Goal: Book appointment/travel/reservation

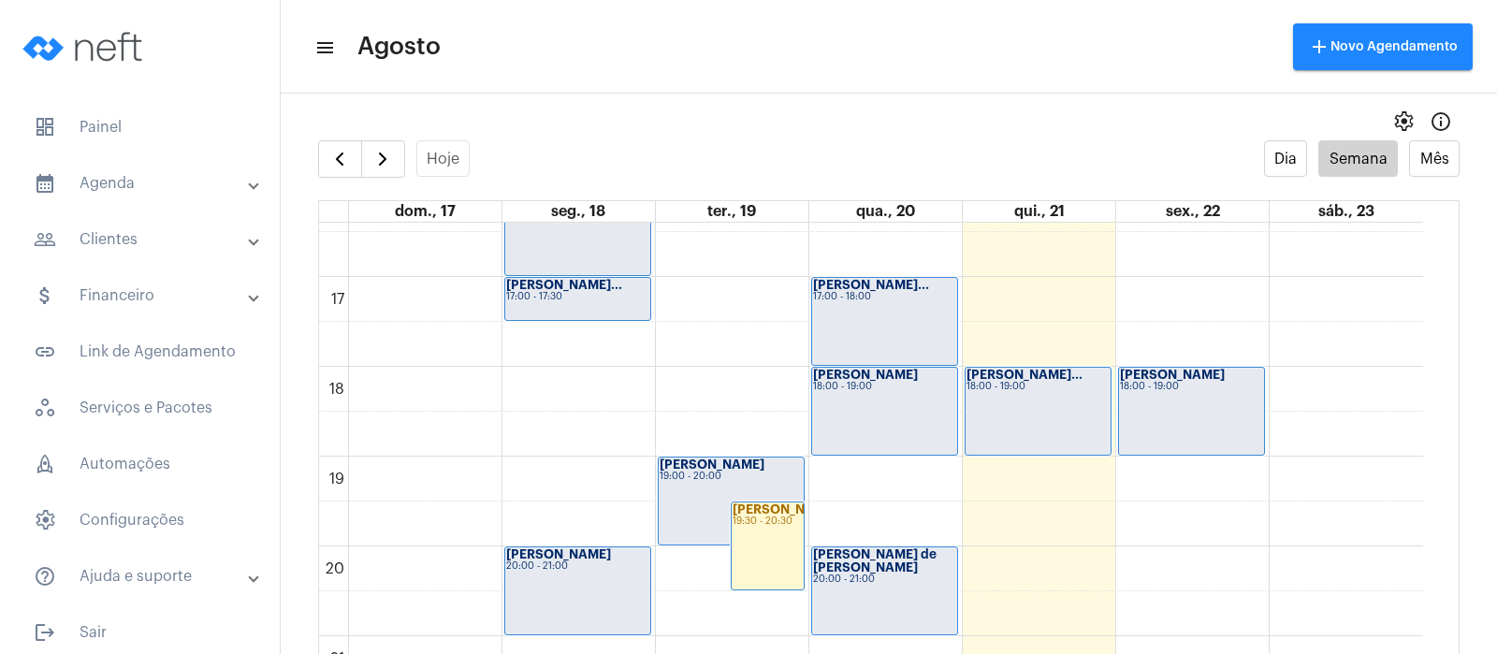
scroll to position [1475, 0]
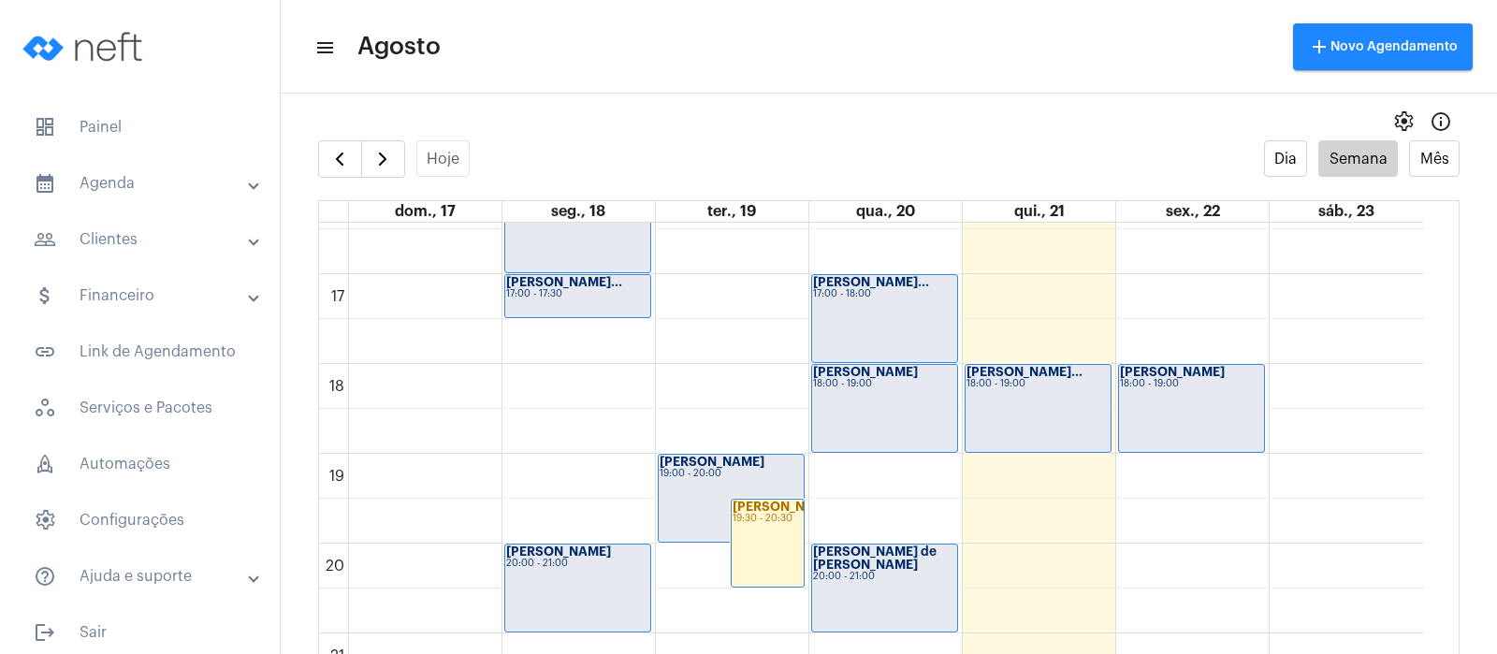
click at [1006, 418] on div "[PERSON_NAME]... 18:00 - 19:00" at bounding box center [1037, 408] width 145 height 87
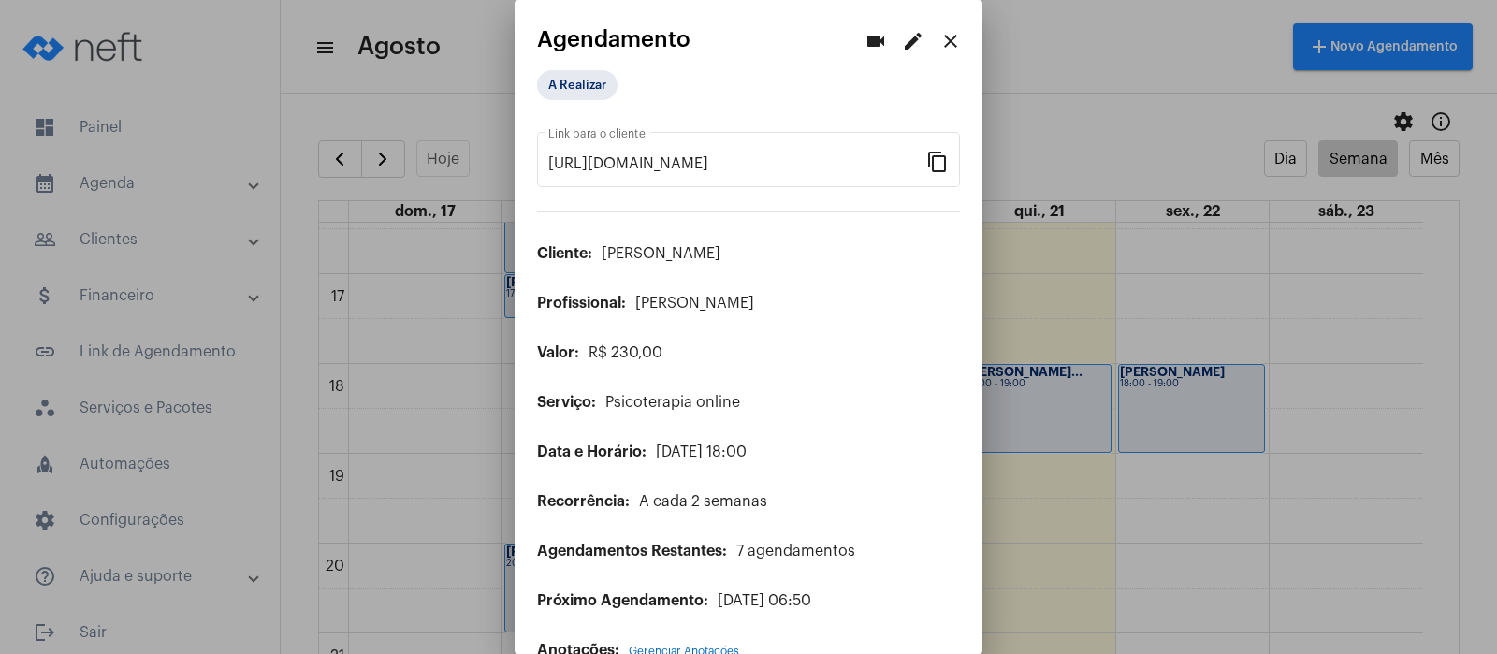
click at [939, 31] on mat-icon "close" at bounding box center [950, 41] width 22 height 22
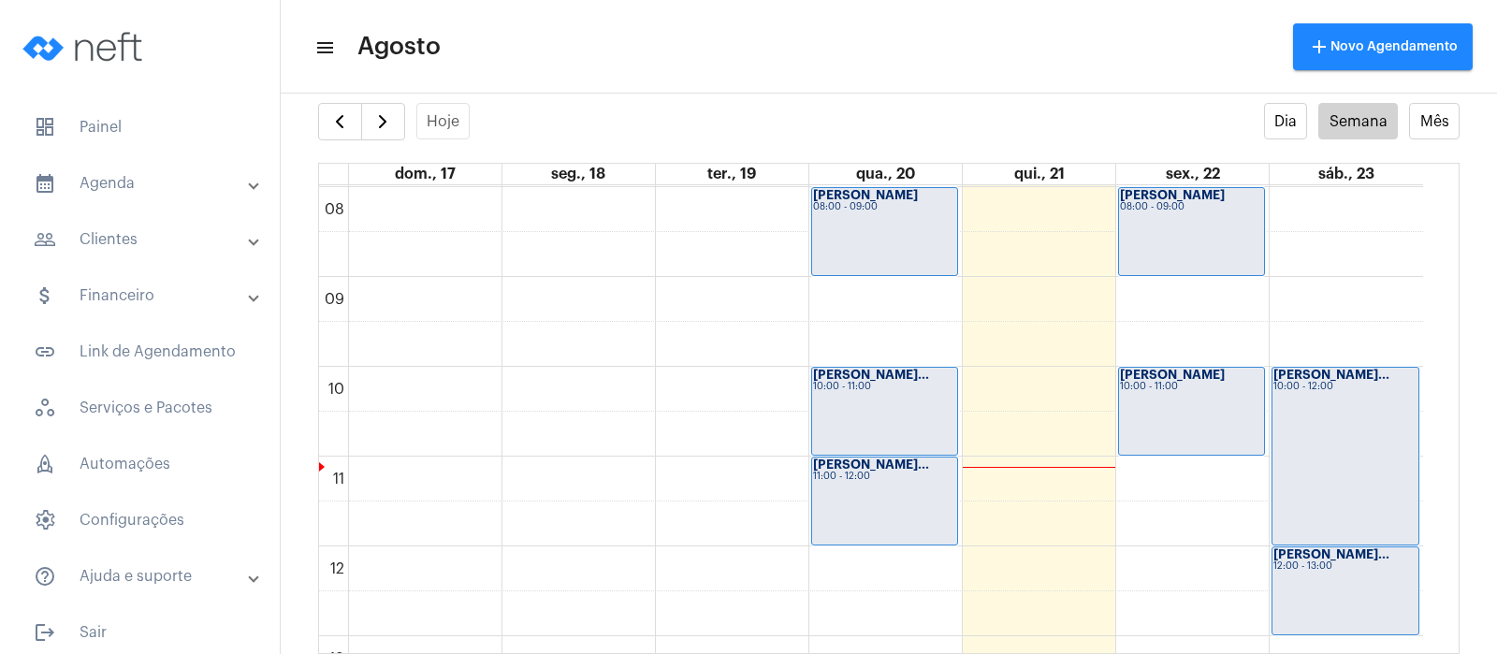
scroll to position [774, 0]
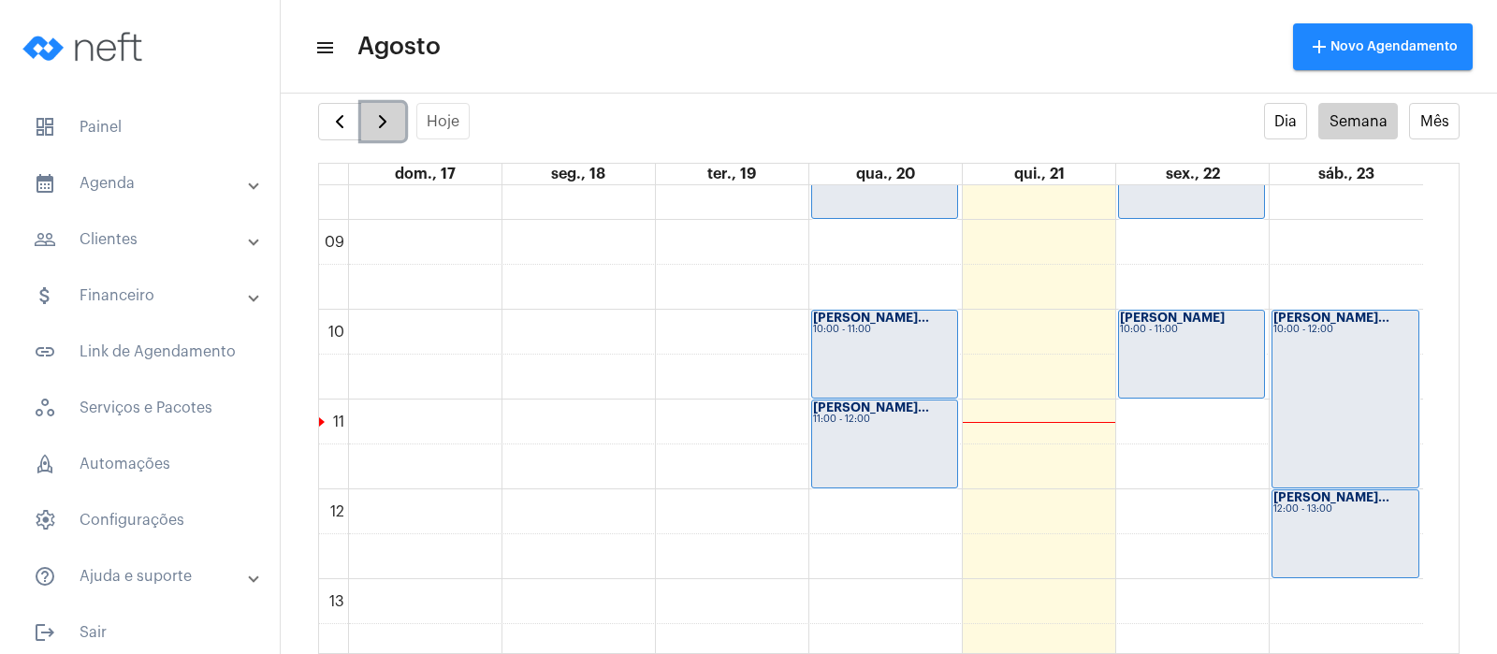
click at [395, 124] on button "button" at bounding box center [383, 121] width 44 height 37
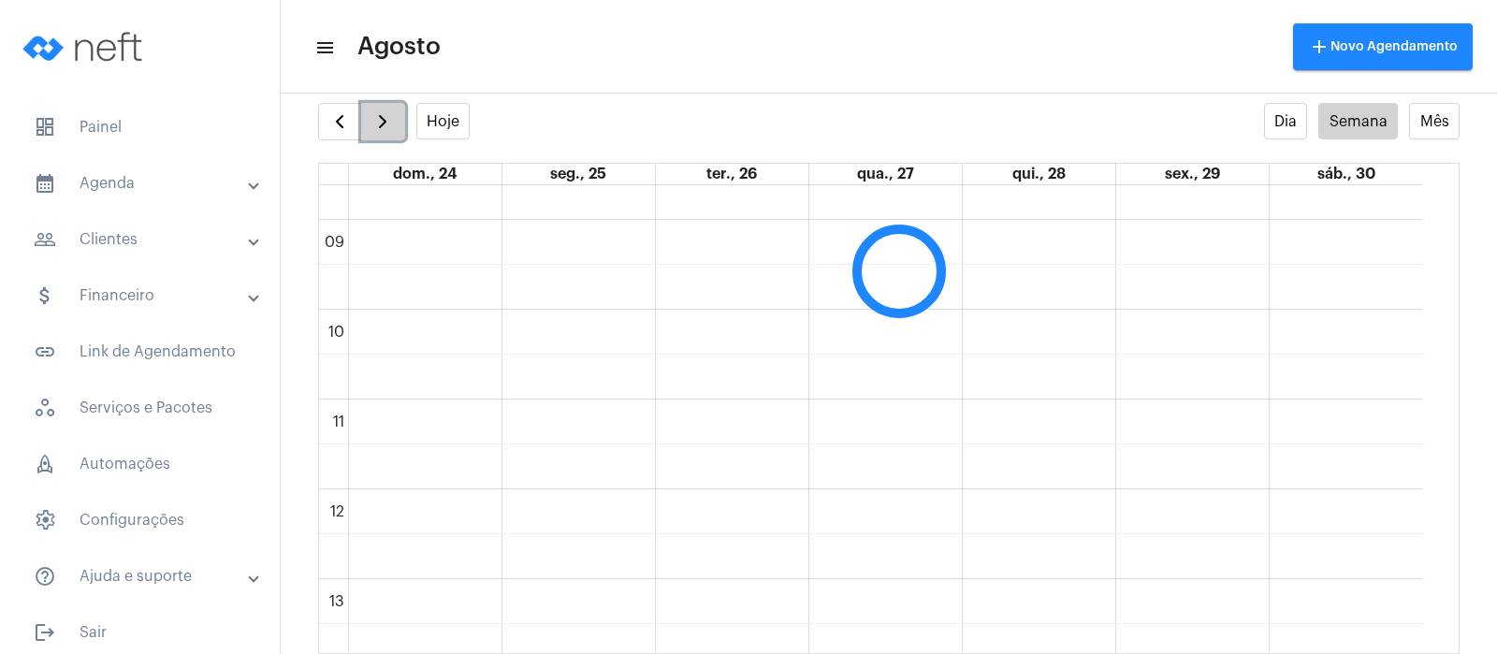
scroll to position [540, 0]
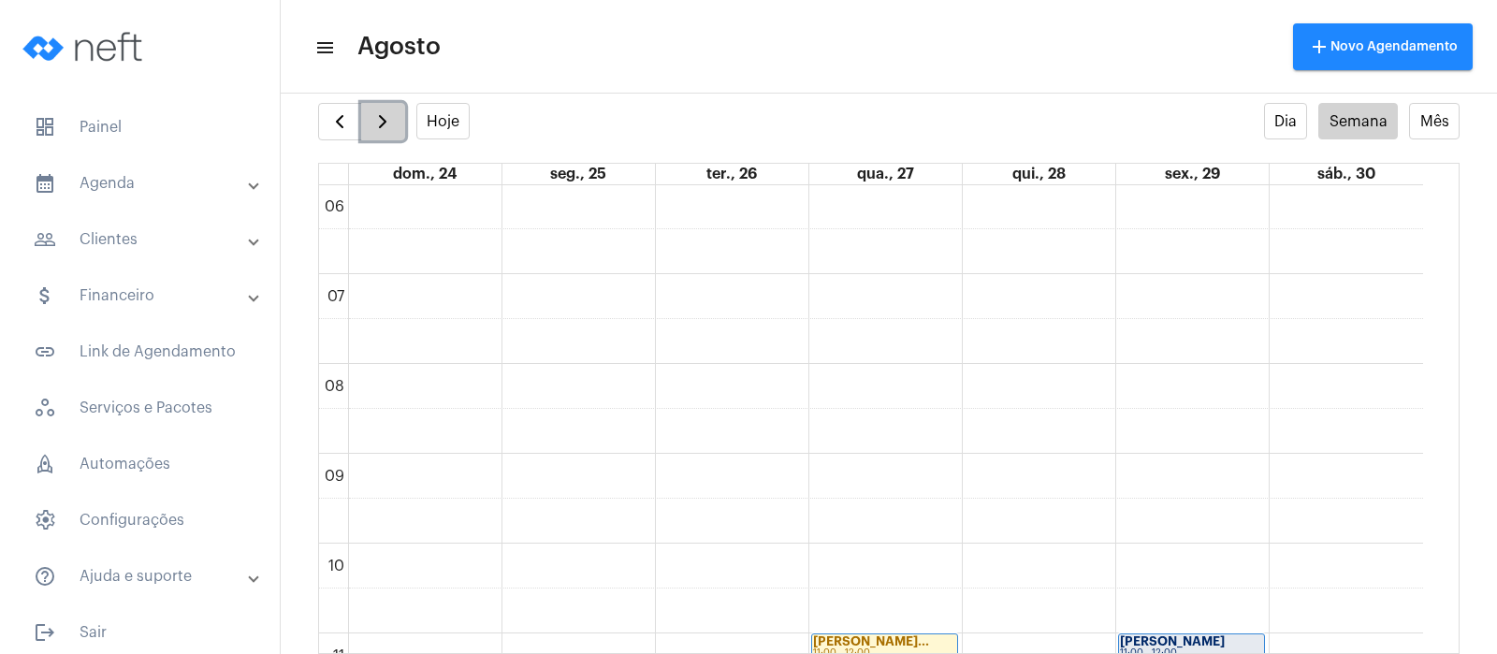
click at [384, 126] on span "button" at bounding box center [382, 121] width 22 height 22
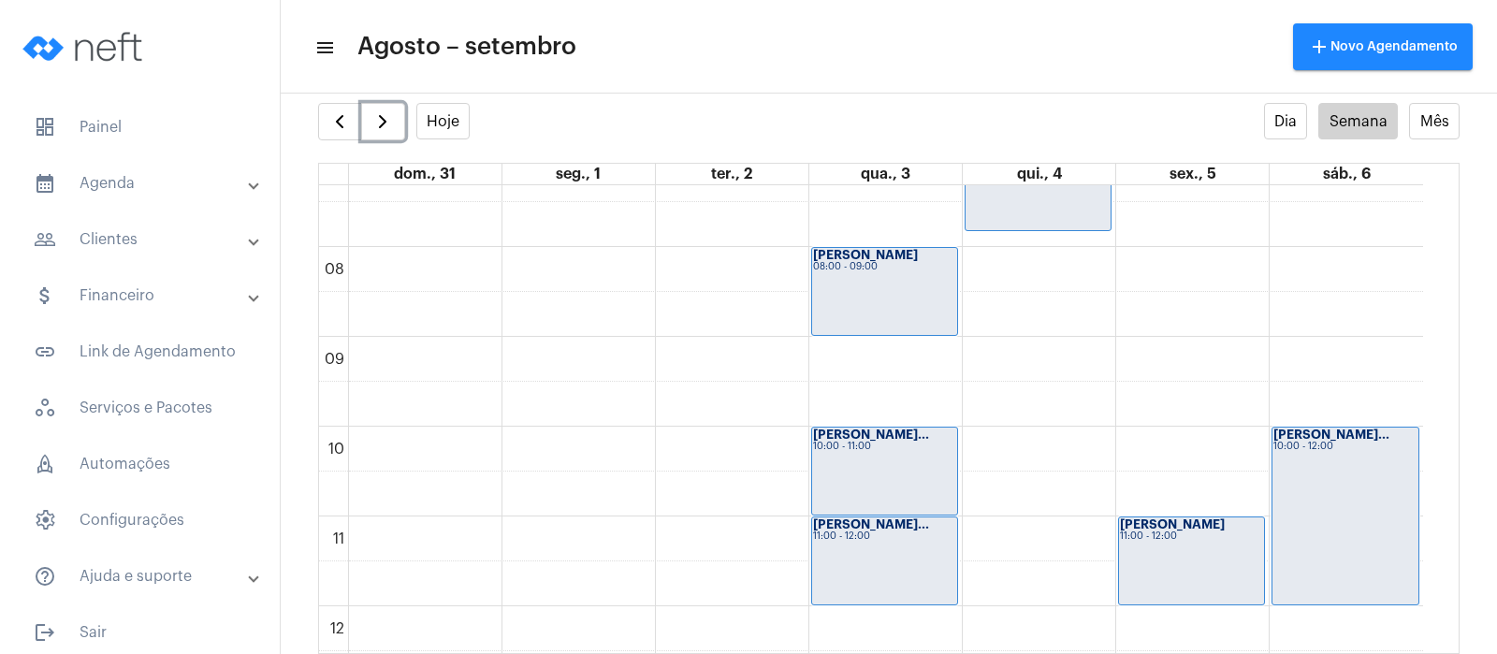
scroll to position [540, 0]
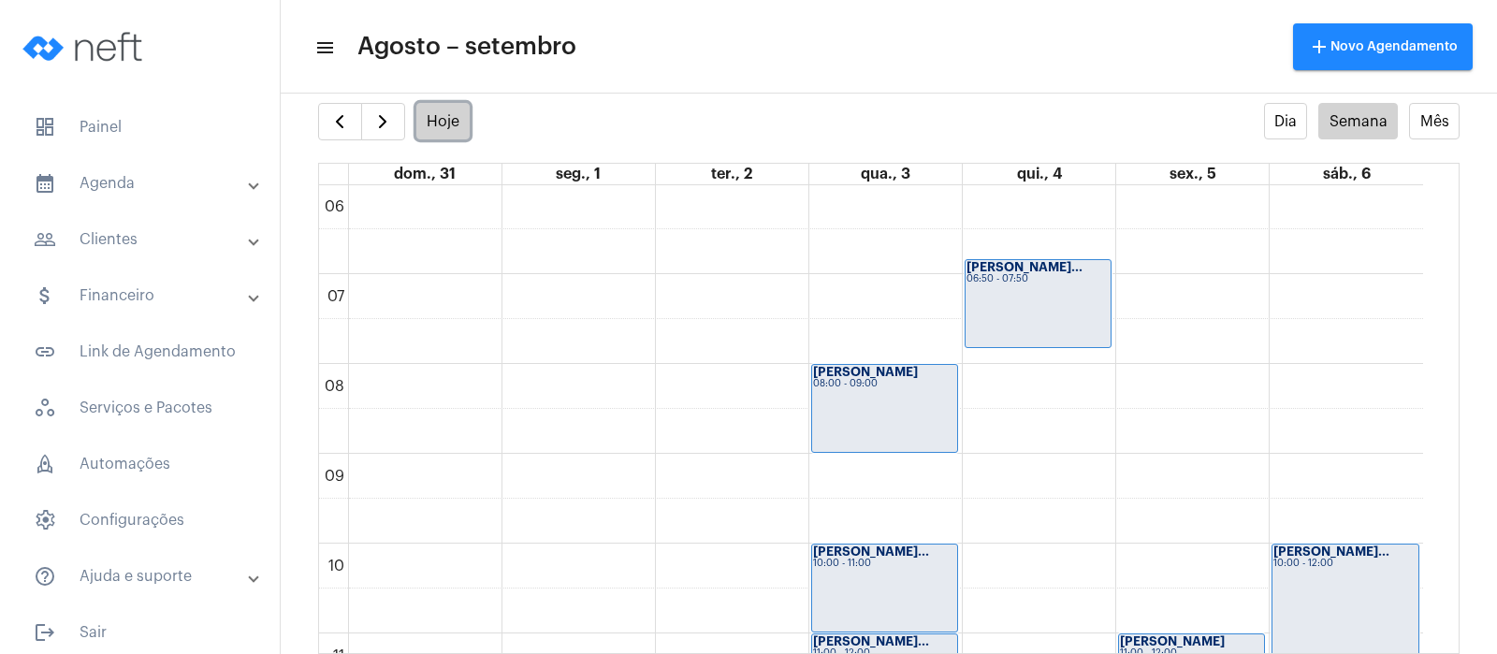
click at [453, 115] on button "Hoje" at bounding box center [443, 121] width 54 height 36
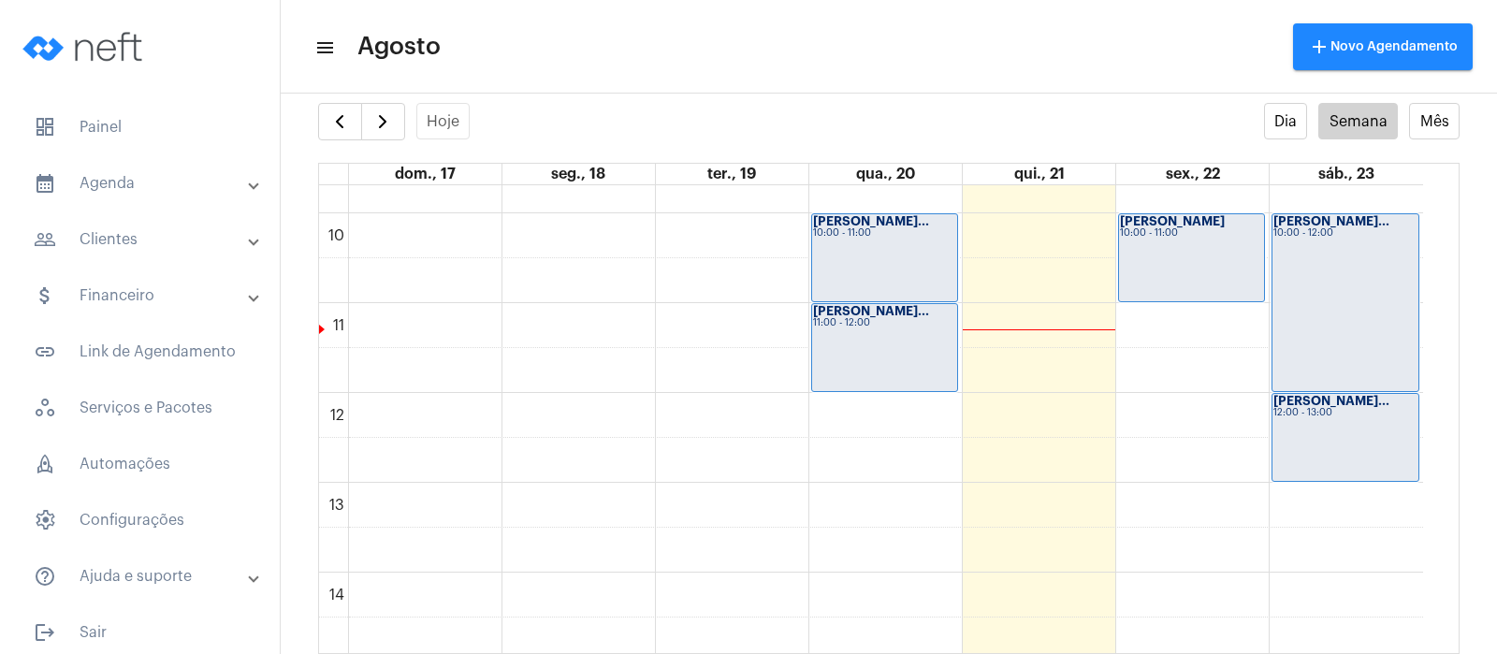
scroll to position [890, 0]
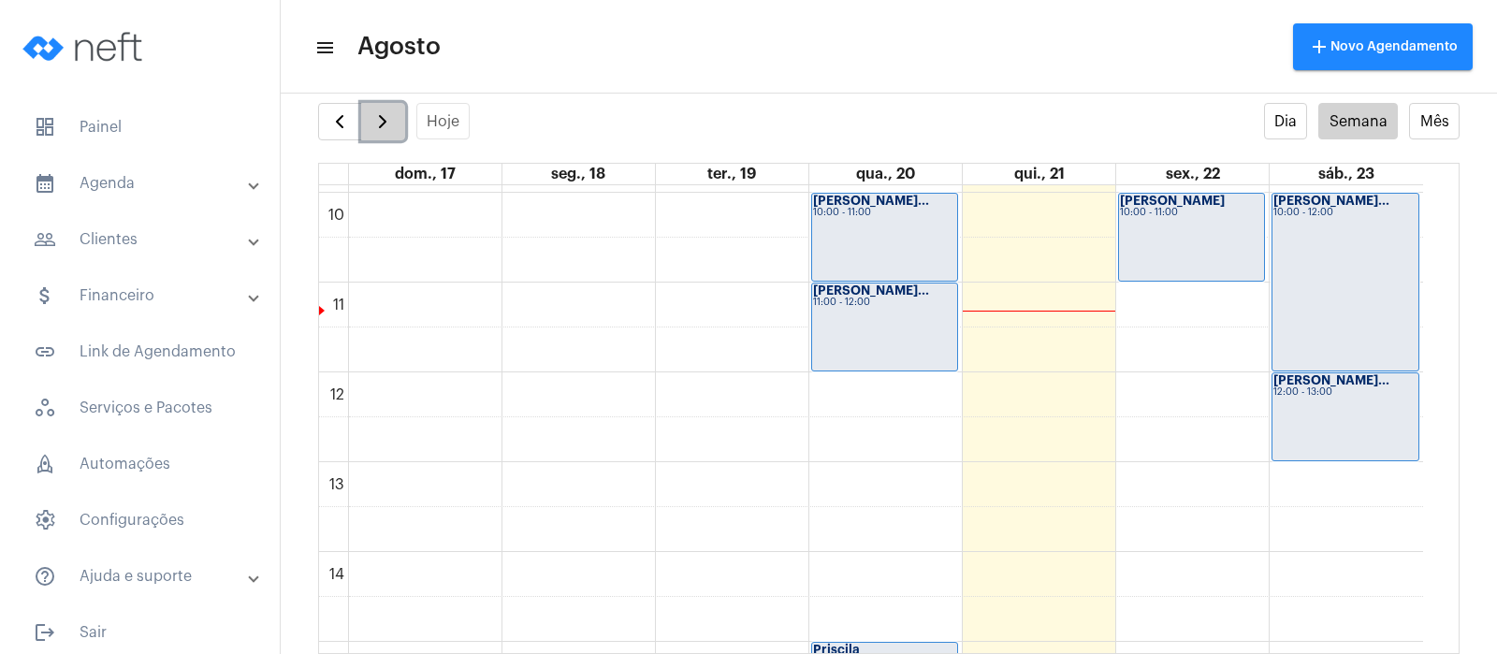
click at [391, 132] on span "button" at bounding box center [382, 121] width 22 height 22
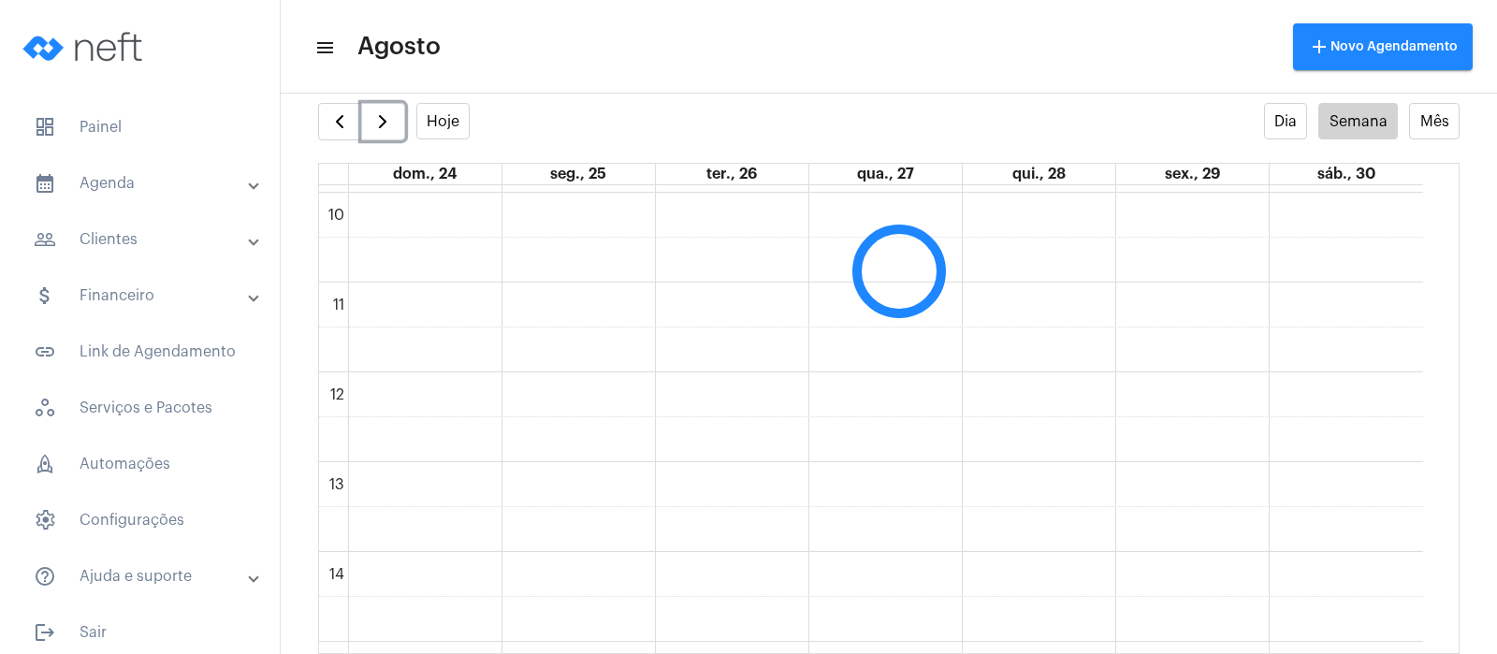
scroll to position [540, 0]
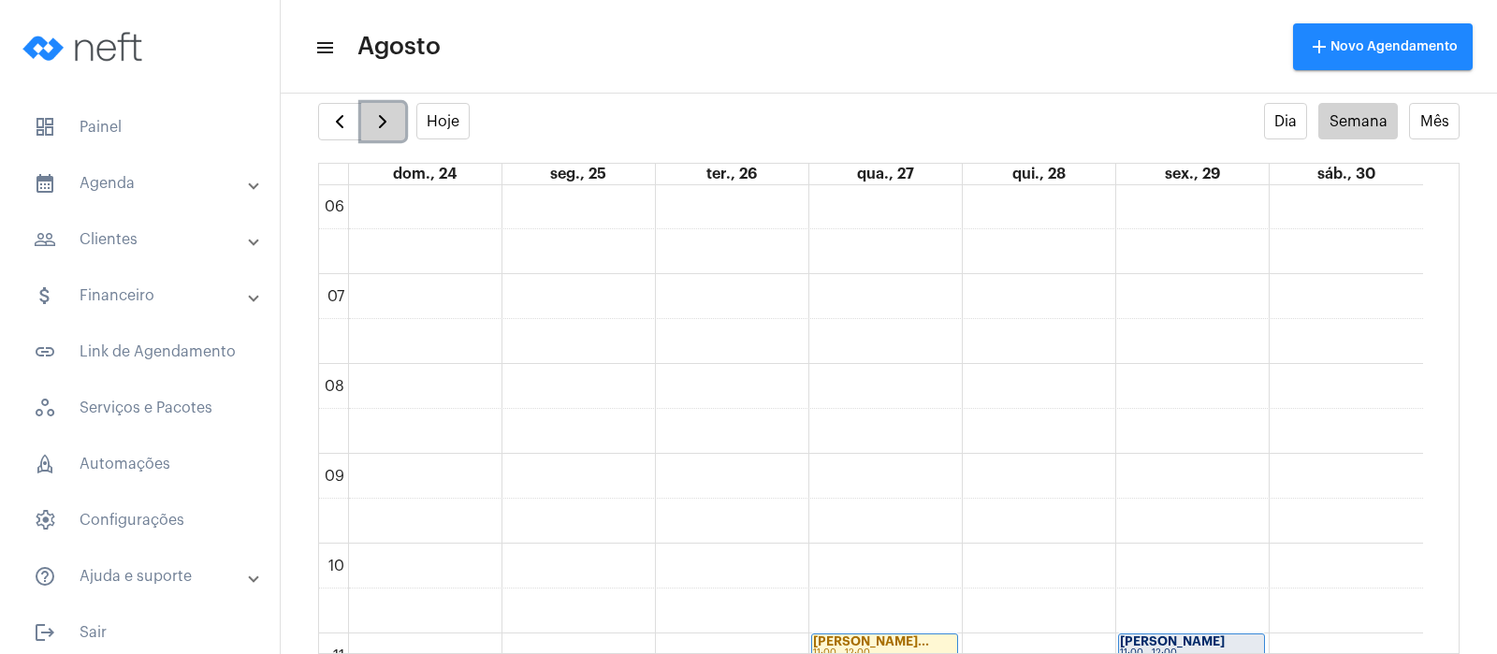
click at [381, 137] on button "button" at bounding box center [383, 121] width 44 height 37
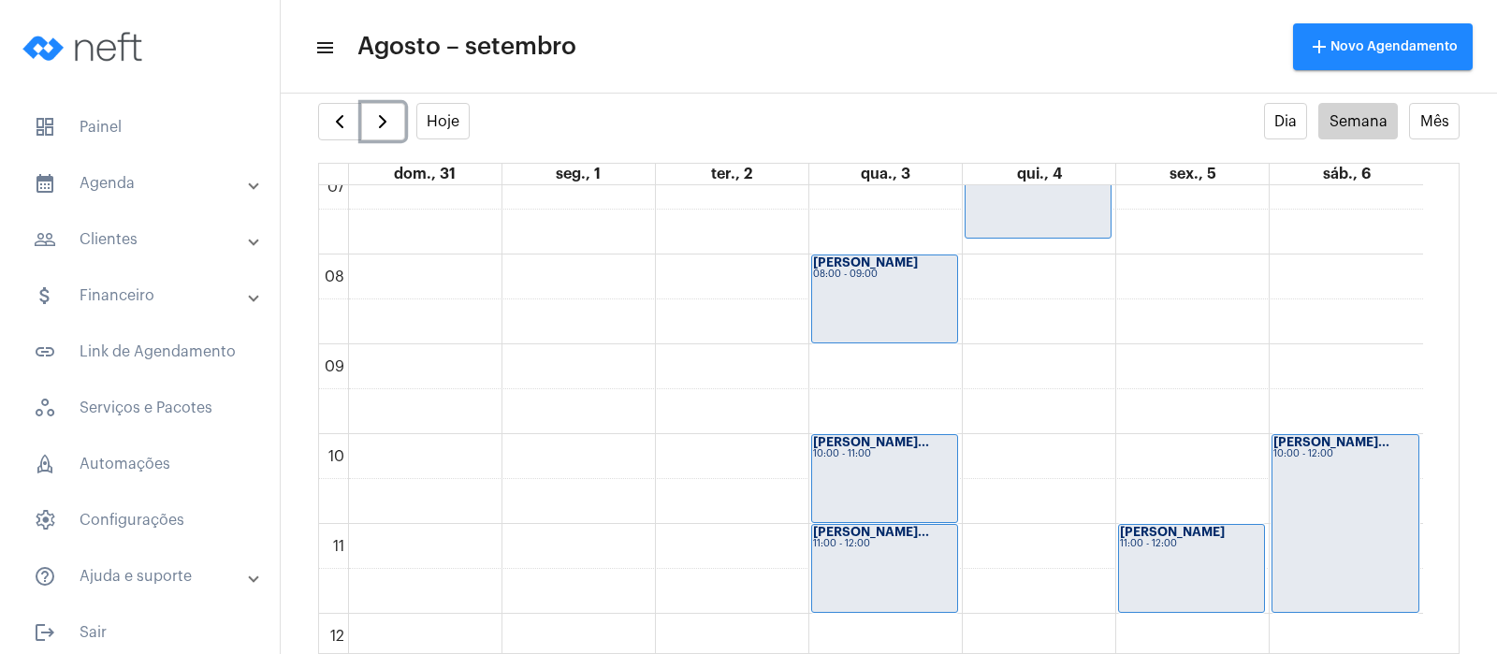
scroll to position [890, 0]
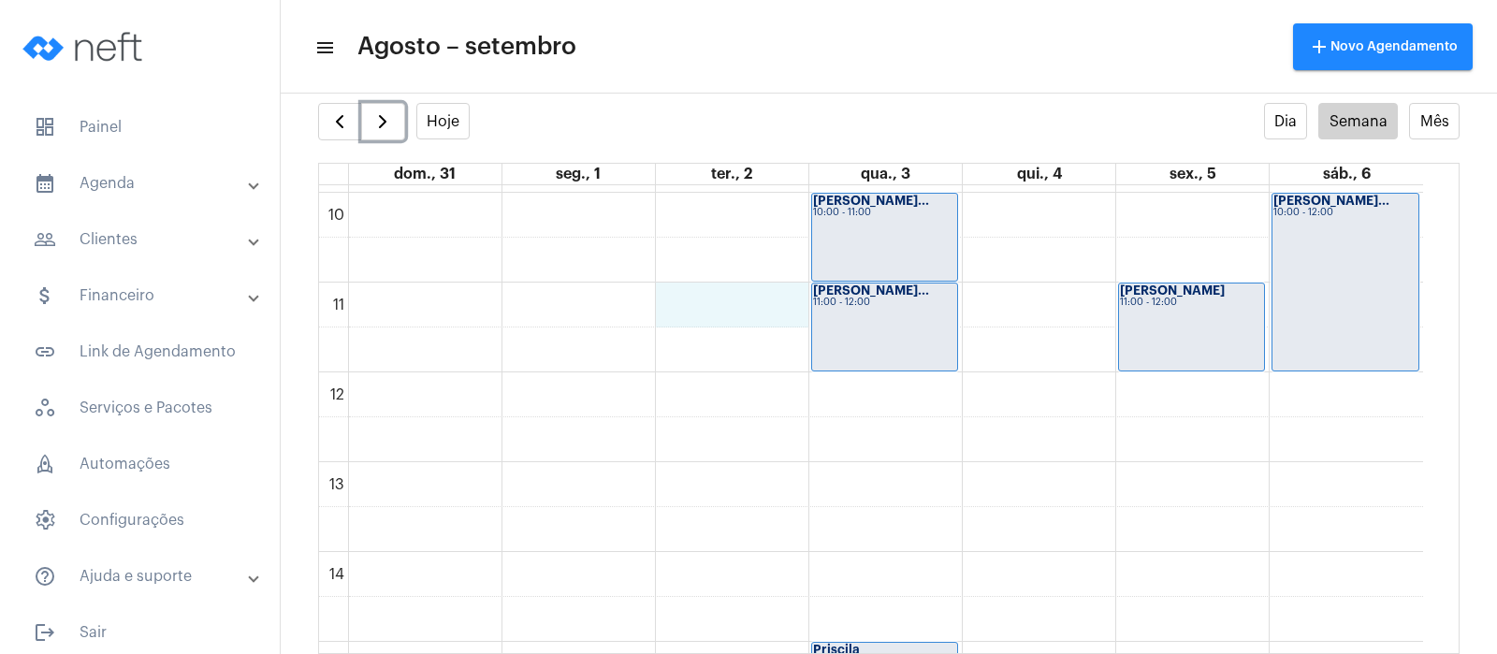
click at [701, 308] on div "00 01 02 03 04 05 06 07 08 09 10 11 12 13 14 15 16 17 18 19 20 21 22 23 [PERSON…" at bounding box center [871, 372] width 1104 height 2155
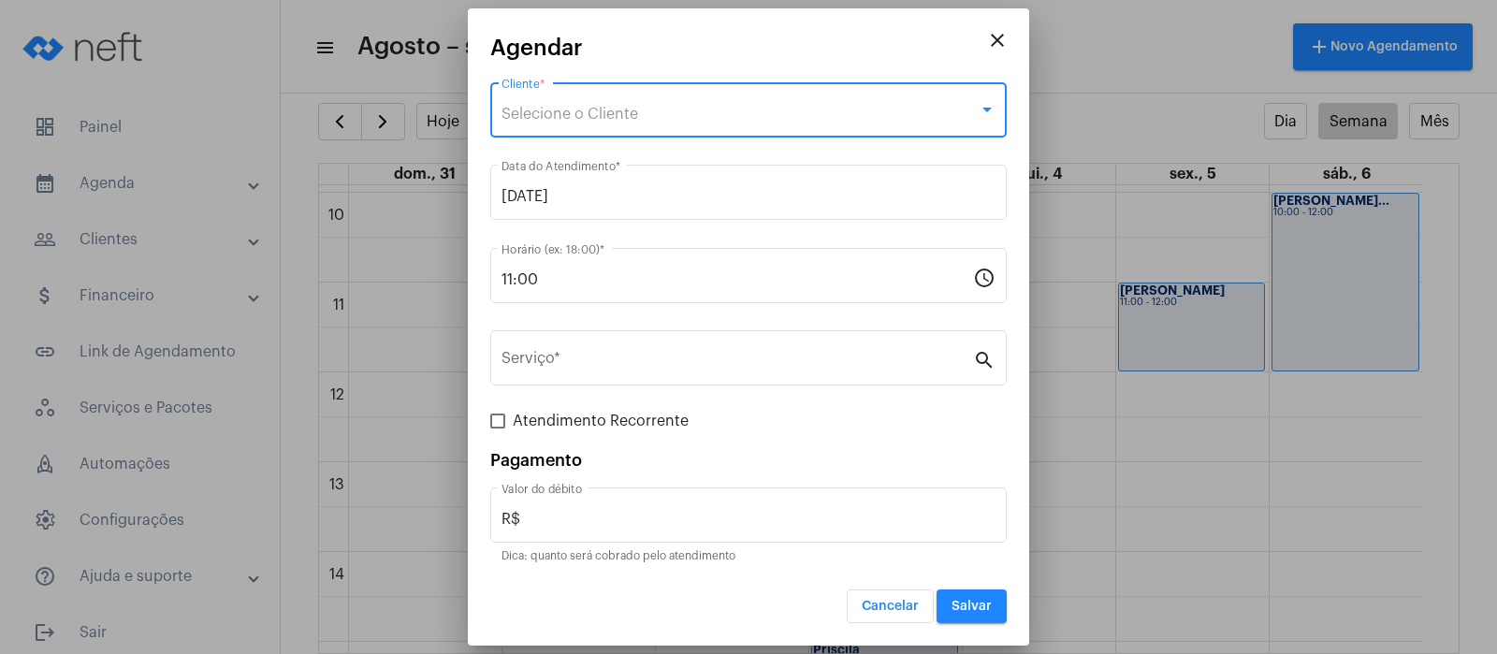
click at [643, 111] on div "Selecione o Cliente" at bounding box center [739, 114] width 477 height 17
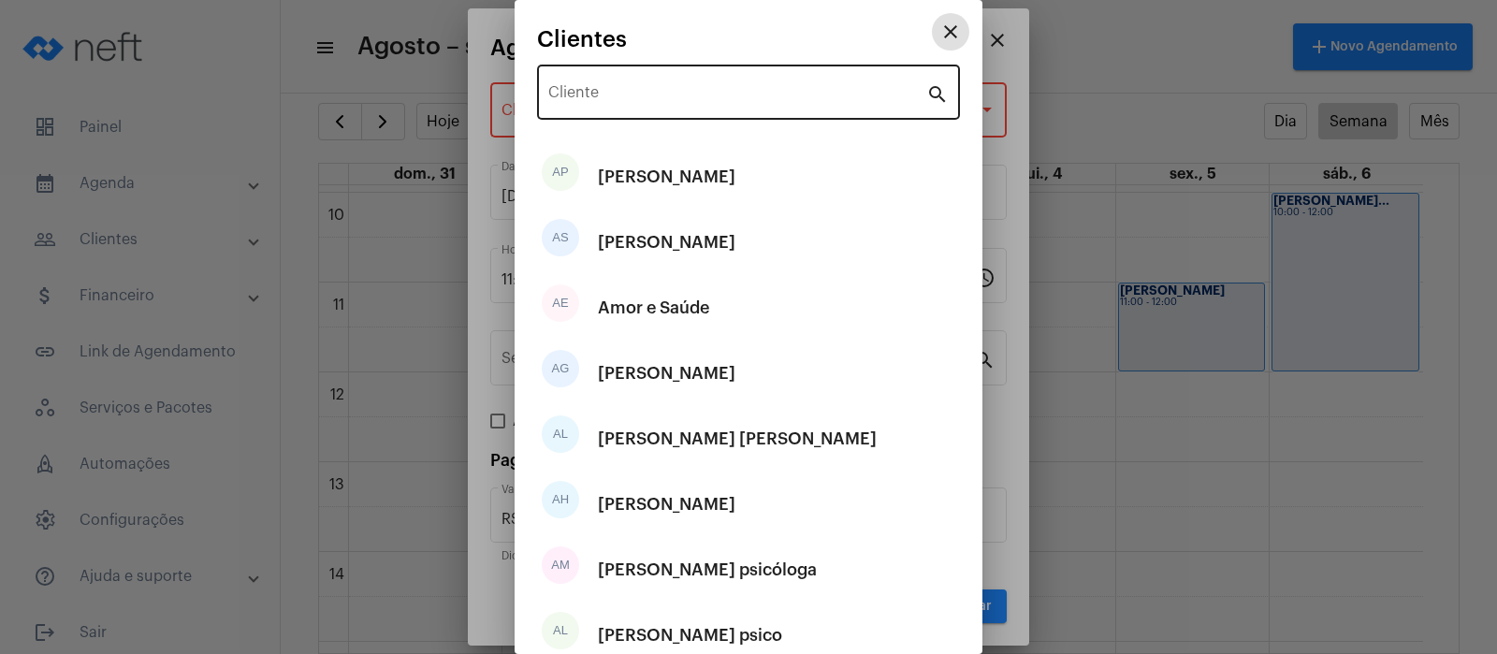
click at [717, 90] on input "Cliente" at bounding box center [737, 96] width 378 height 17
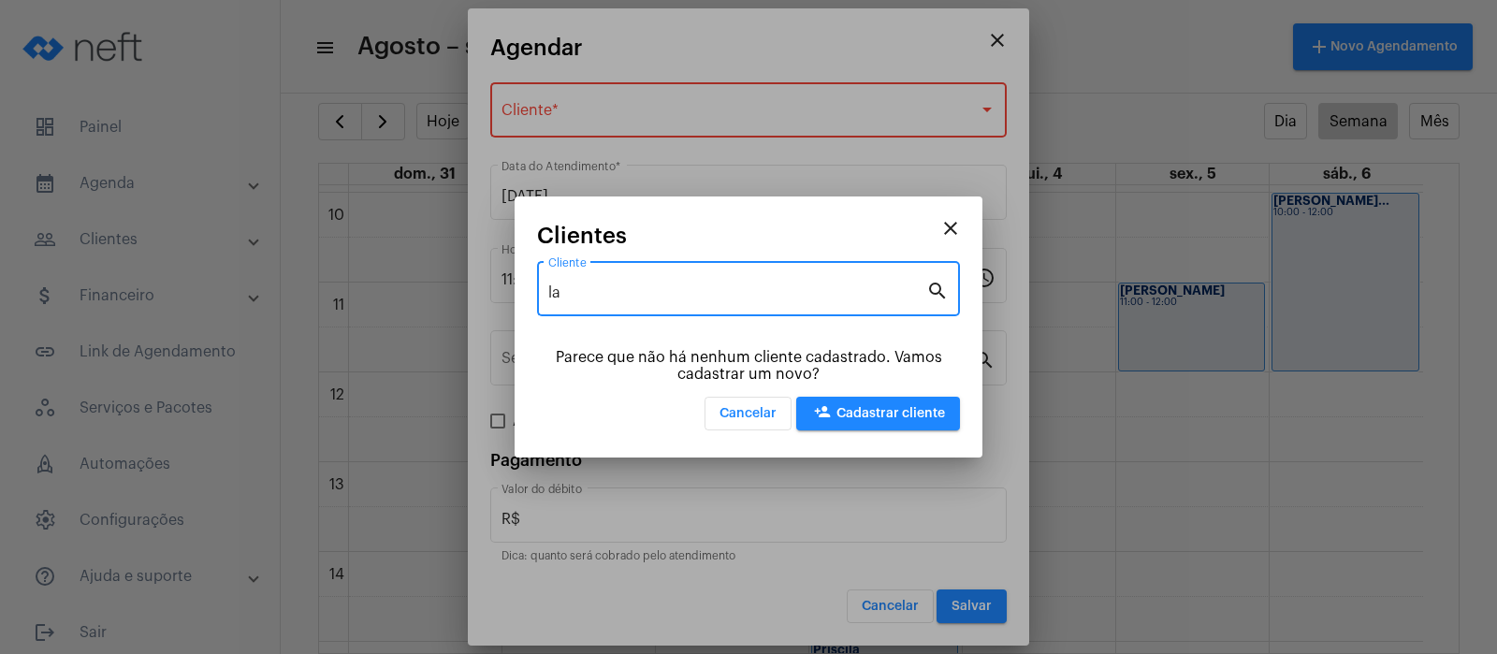
type input "la"
click at [890, 410] on span "person_add Cadastrar cliente" at bounding box center [878, 413] width 134 height 13
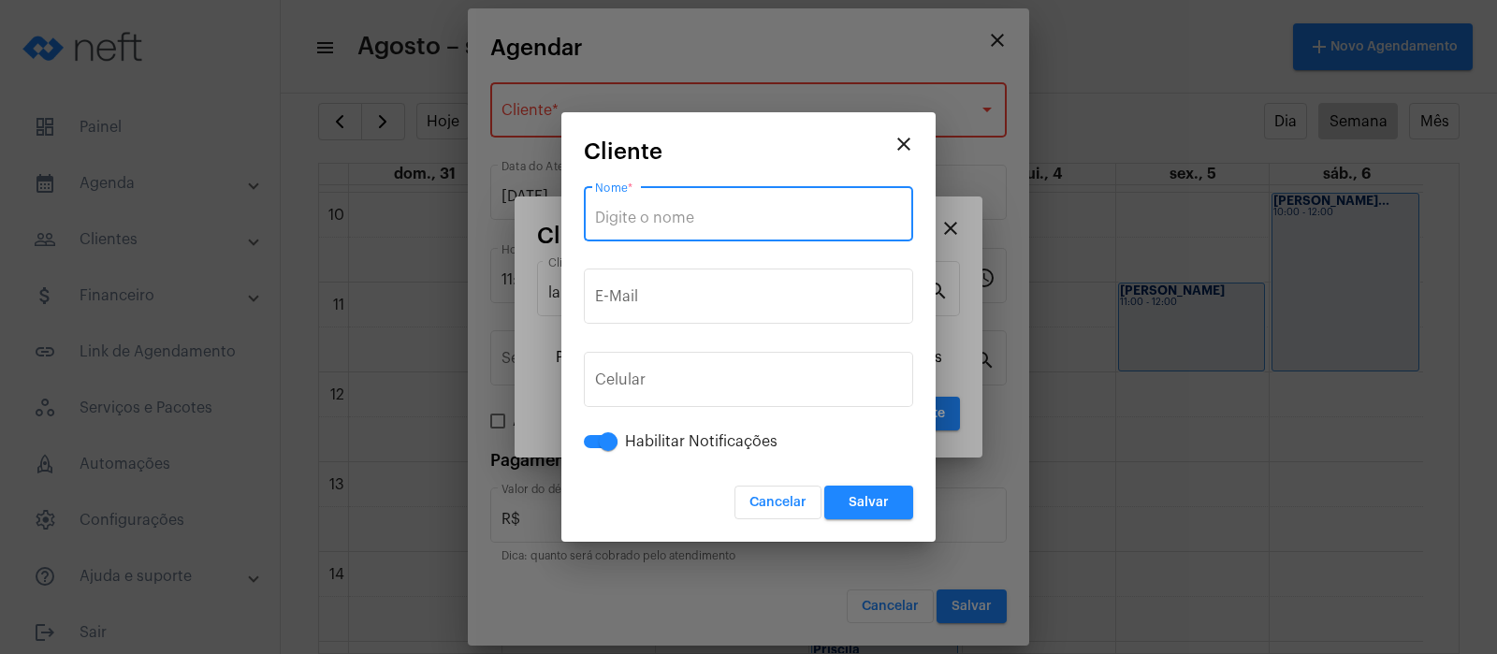
click at [751, 219] on input "Nome *" at bounding box center [748, 218] width 307 height 17
type input "LAÍS psico"
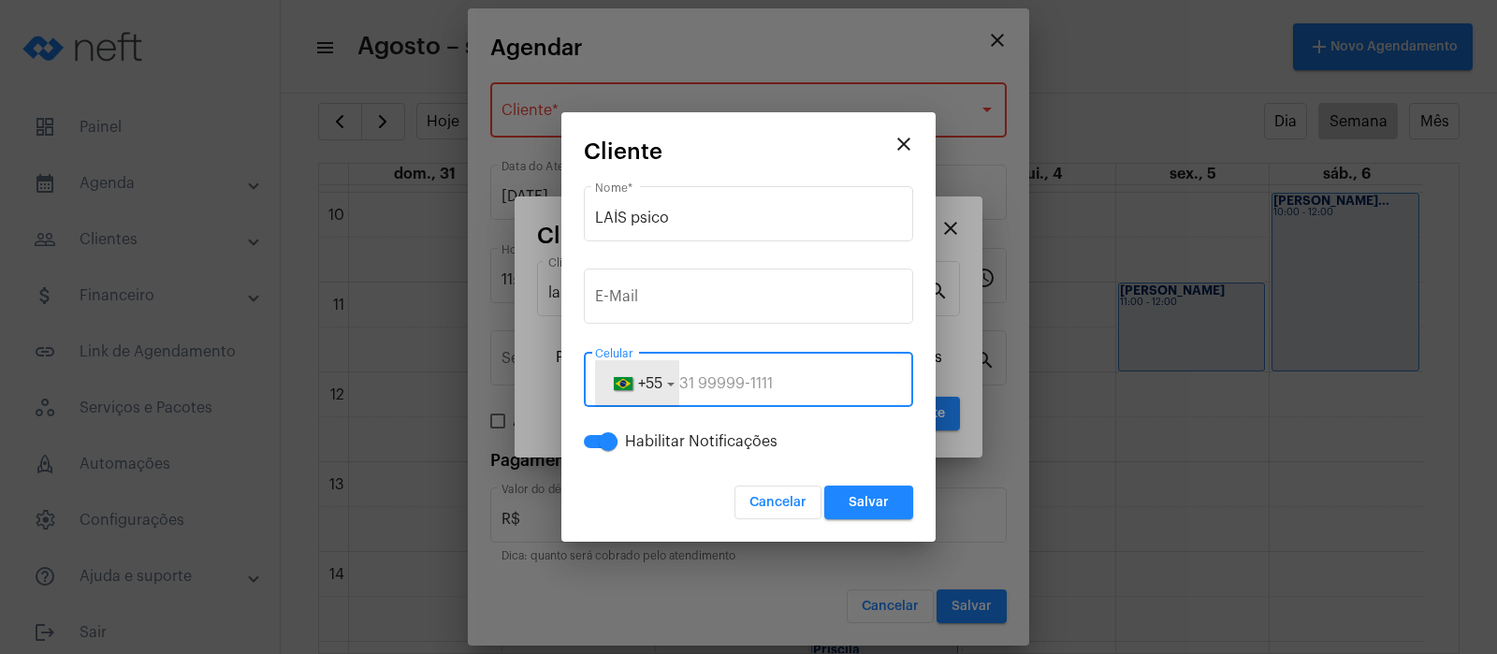
click at [673, 391] on button "+55" at bounding box center [637, 383] width 84 height 47
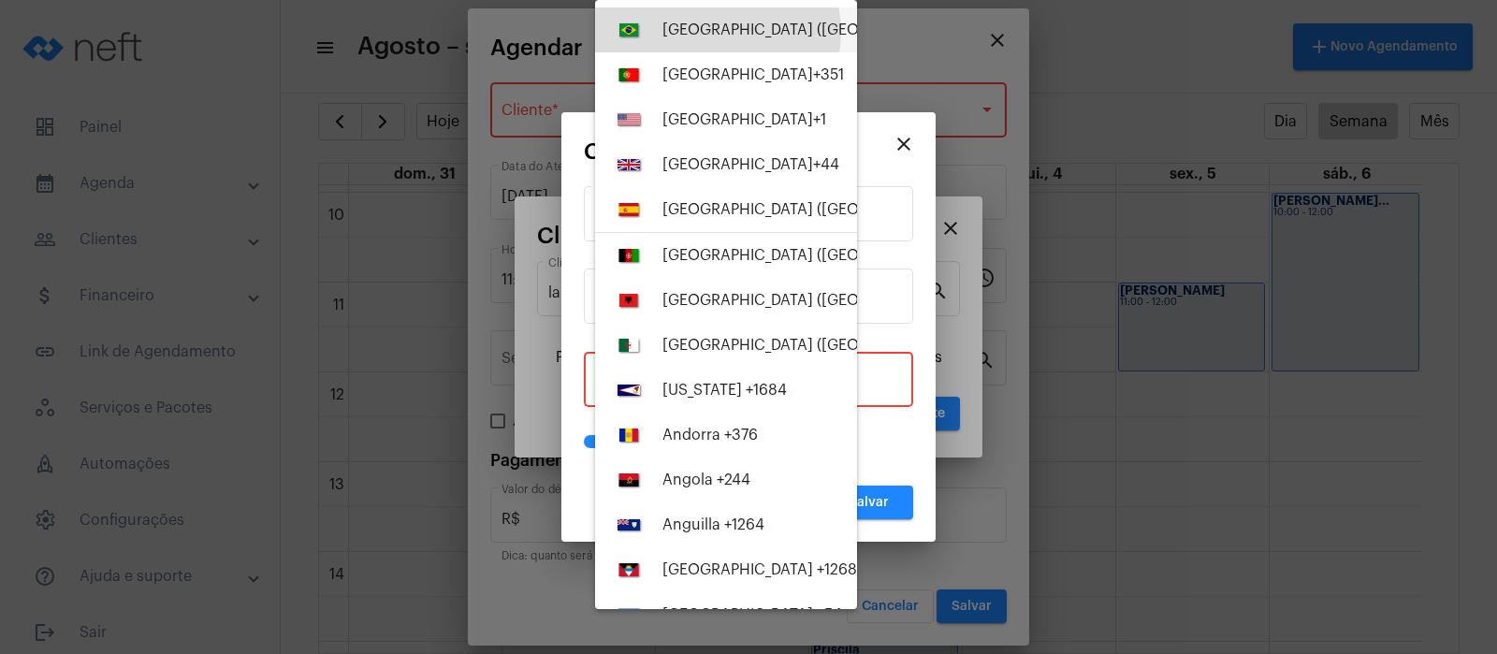
click at [706, 32] on div "[GEOGRAPHIC_DATA] ([GEOGRAPHIC_DATA]) +55" at bounding box center [831, 30] width 339 height 17
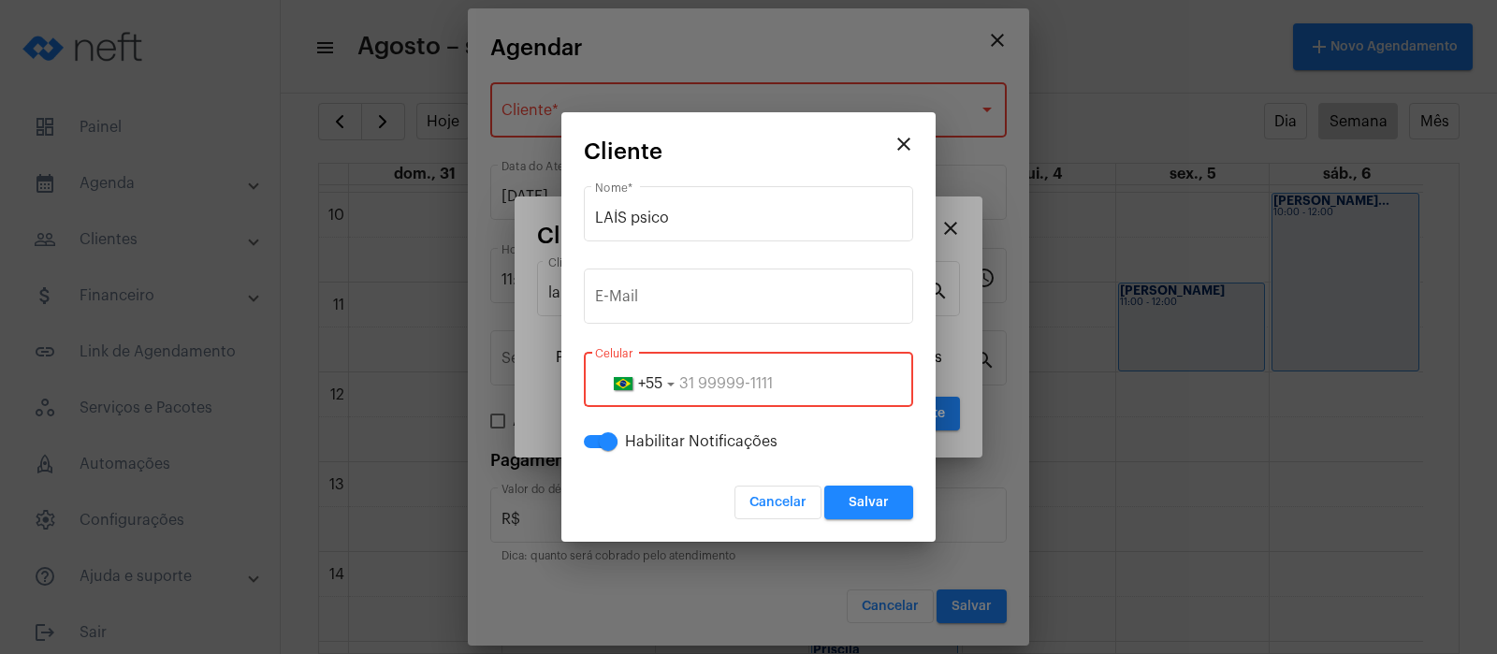
click at [682, 386] on input "tel" at bounding box center [748, 383] width 307 height 17
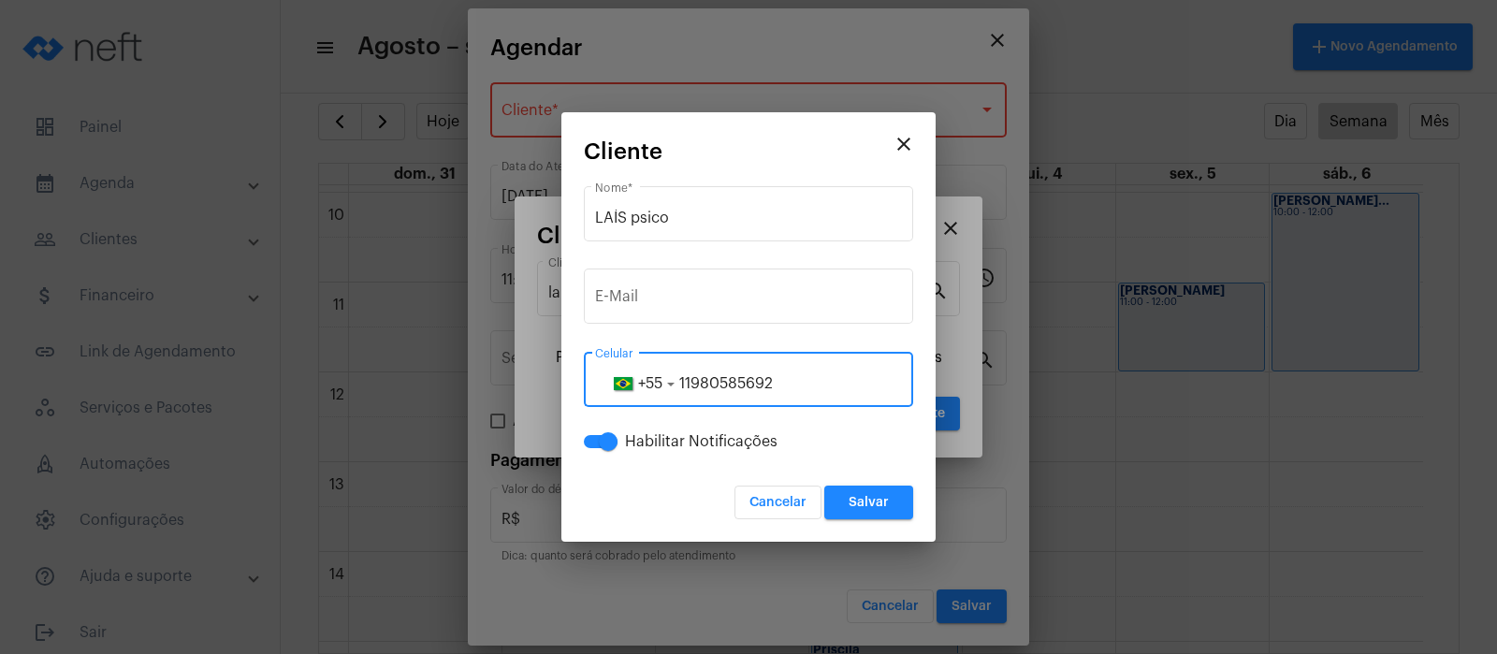
type input "11980585692"
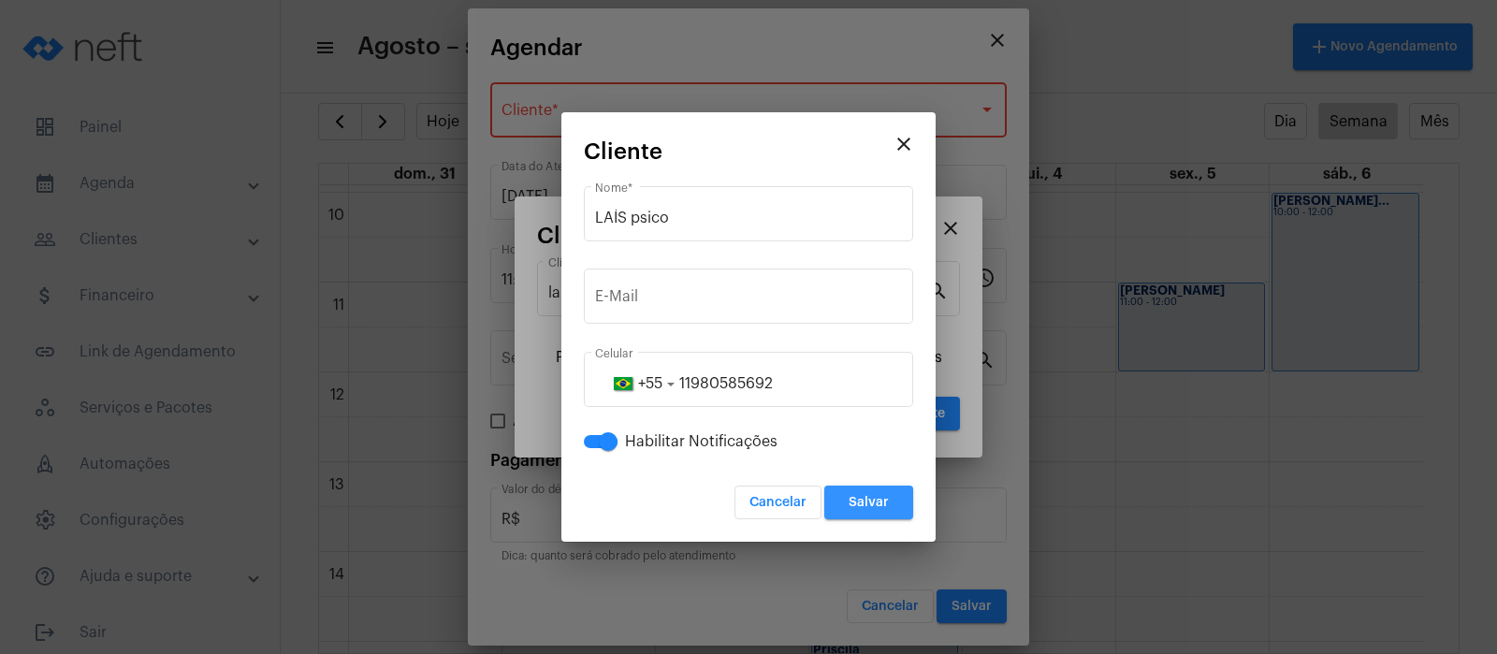
click at [862, 493] on button "Salvar" at bounding box center [868, 502] width 89 height 34
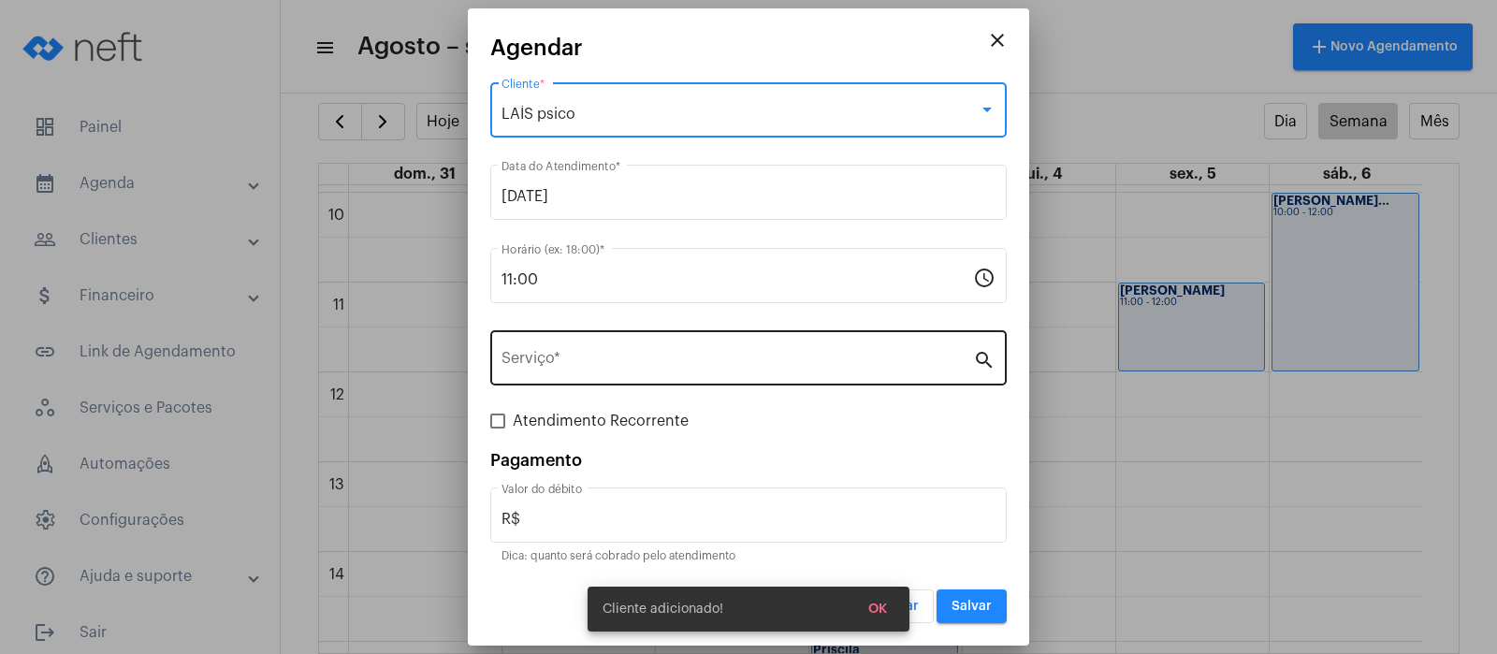
click at [686, 369] on input "Serviço *" at bounding box center [736, 362] width 471 height 17
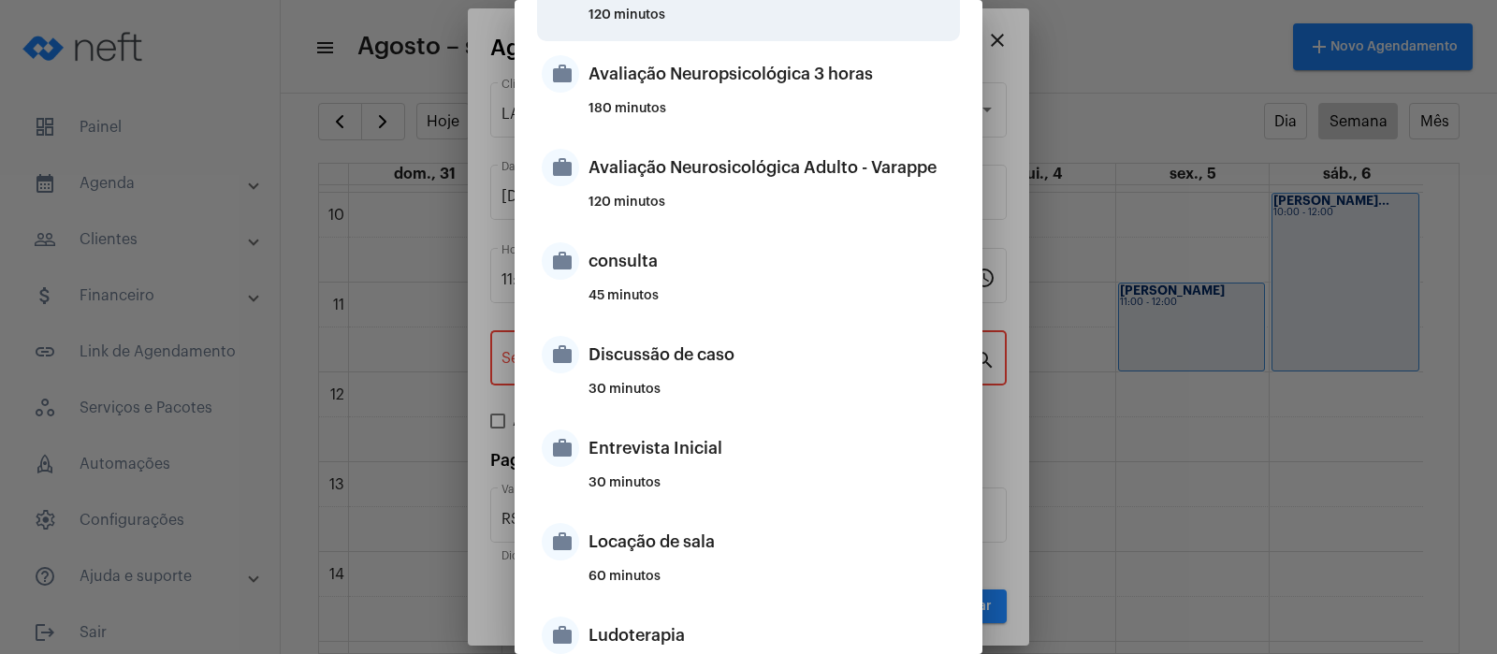
scroll to position [351, 0]
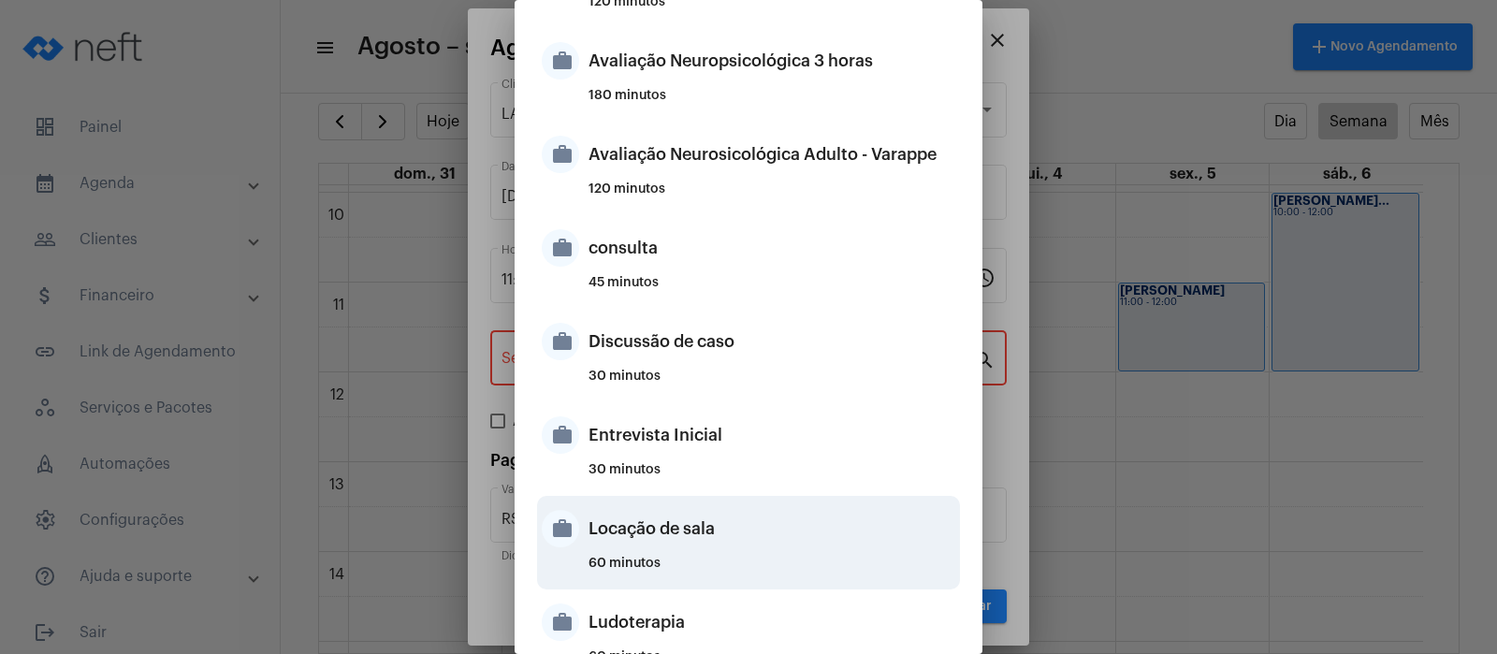
click at [658, 543] on div "Locação de sala" at bounding box center [771, 528] width 367 height 56
type input "Locação de sala"
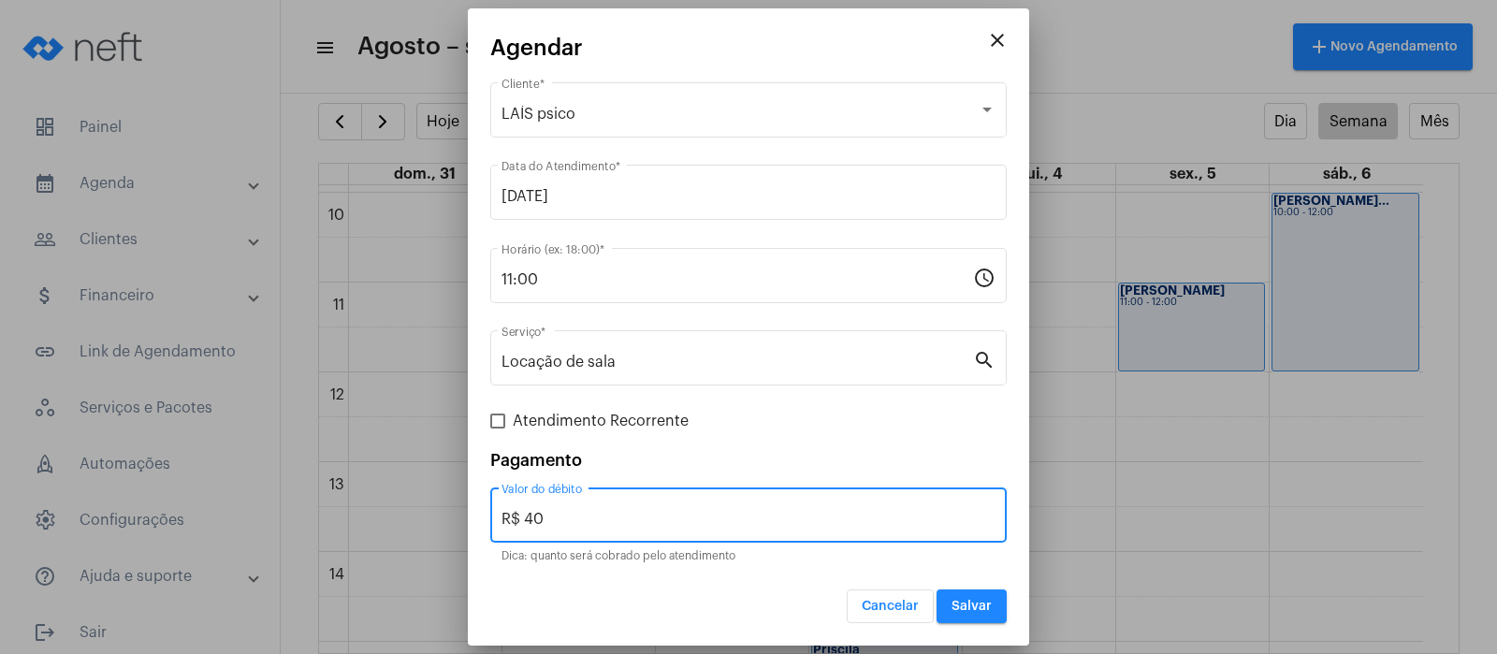
drag, startPoint x: 570, startPoint y: 516, endPoint x: 499, endPoint y: 510, distance: 70.5
click at [499, 510] on div "R$ 40 Valor do débito" at bounding box center [748, 513] width 516 height 59
type input "R$ 0"
click at [968, 601] on span "Salvar" at bounding box center [971, 606] width 40 height 13
